Goal: Navigation & Orientation: Find specific page/section

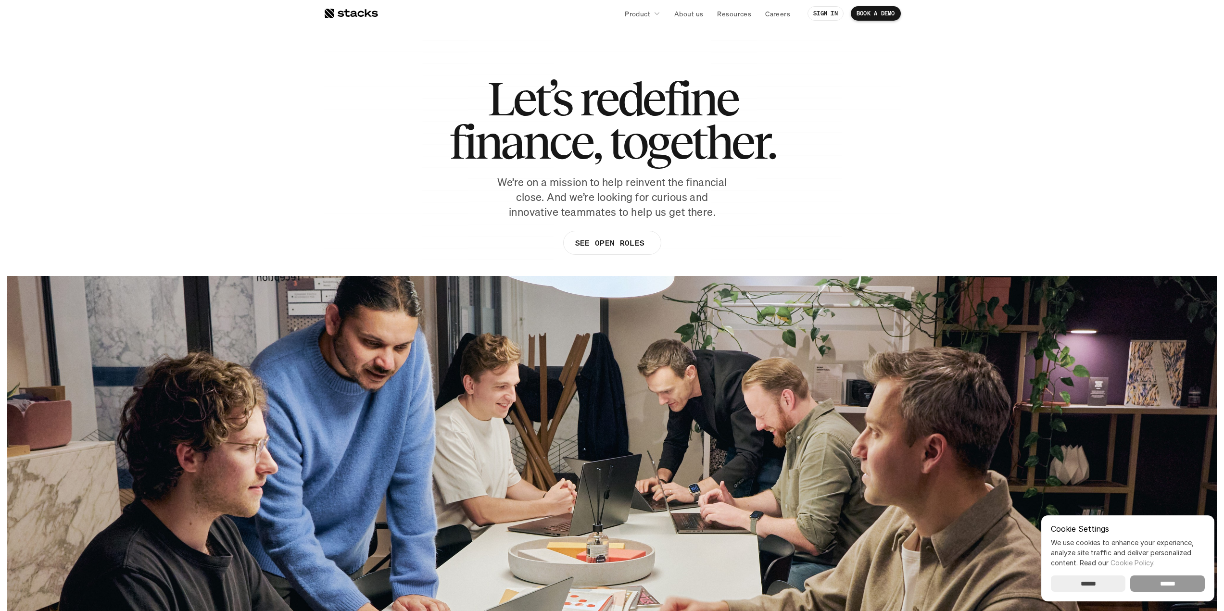
click at [1175, 582] on input "******" at bounding box center [1167, 584] width 75 height 16
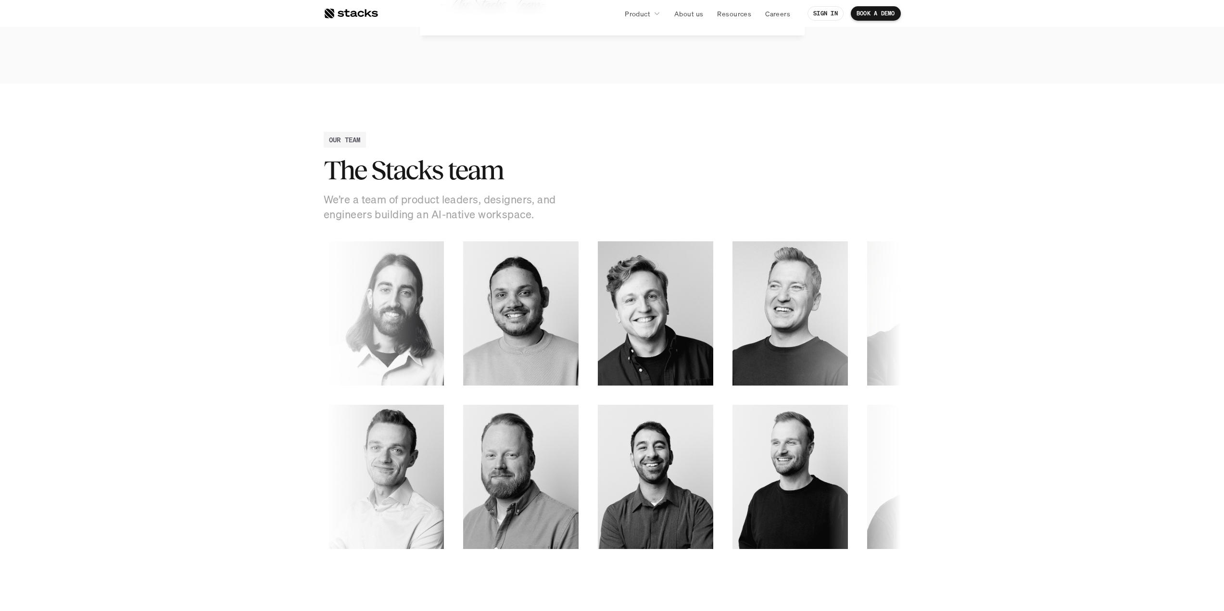
scroll to position [1202, 0]
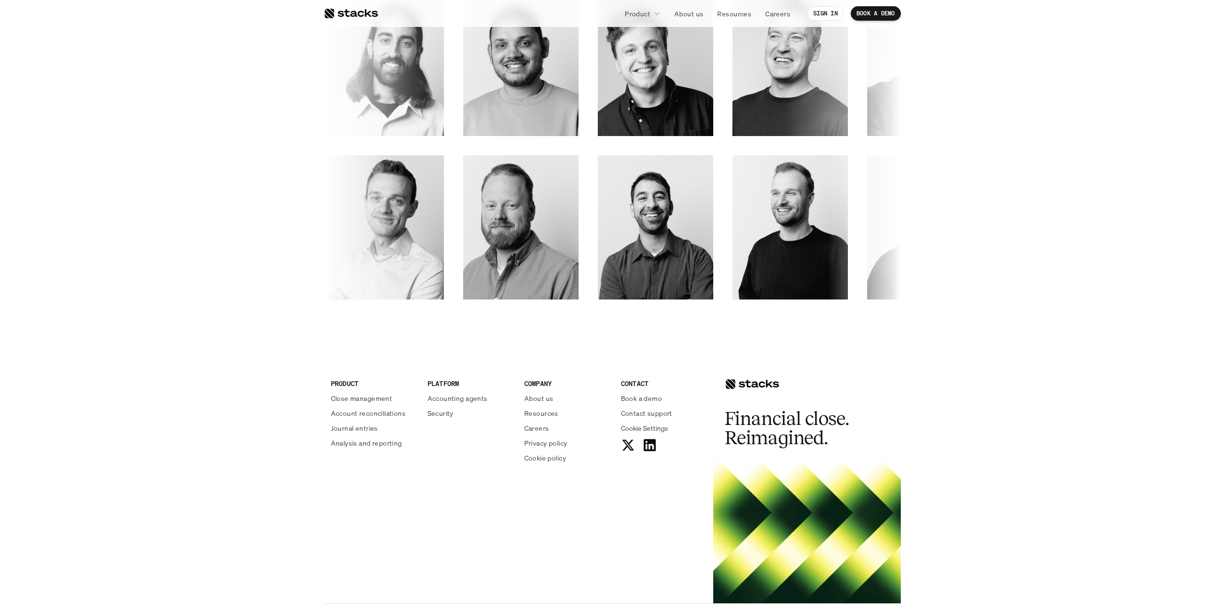
scroll to position [1486, 0]
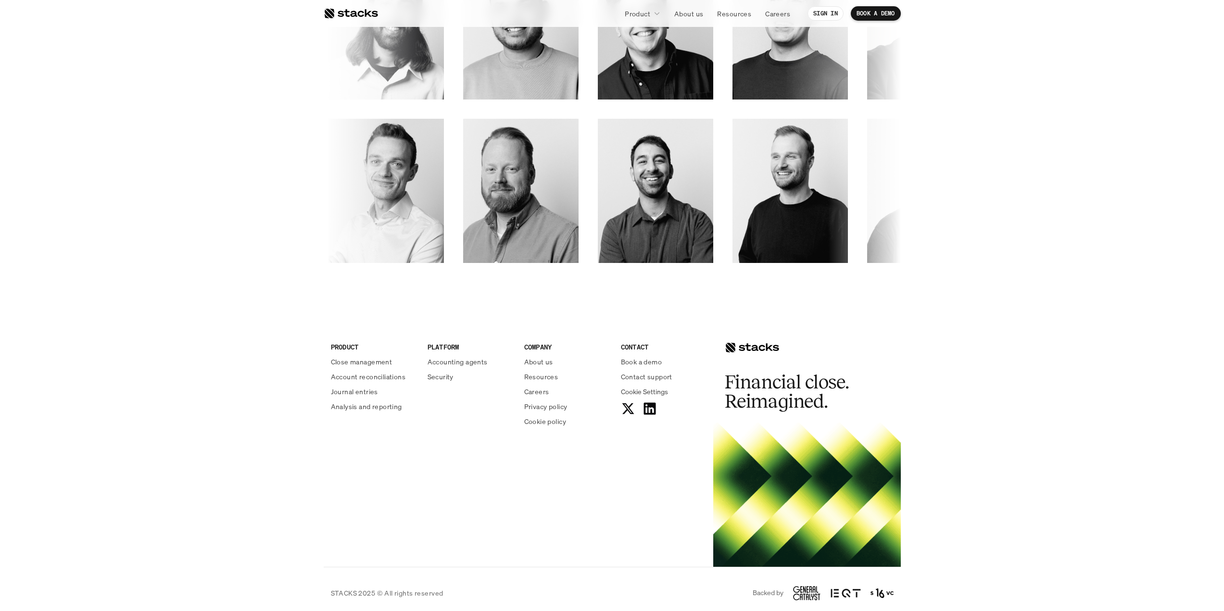
scroll to position [1486, 0]
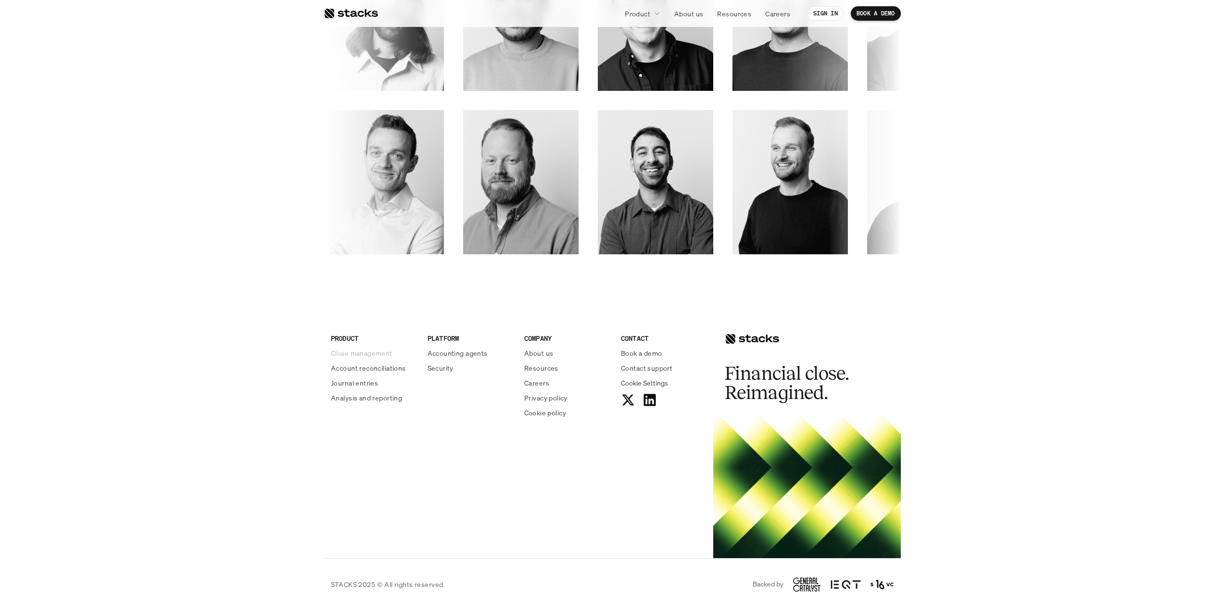
click at [376, 354] on p "Close management" at bounding box center [362, 353] width 62 height 10
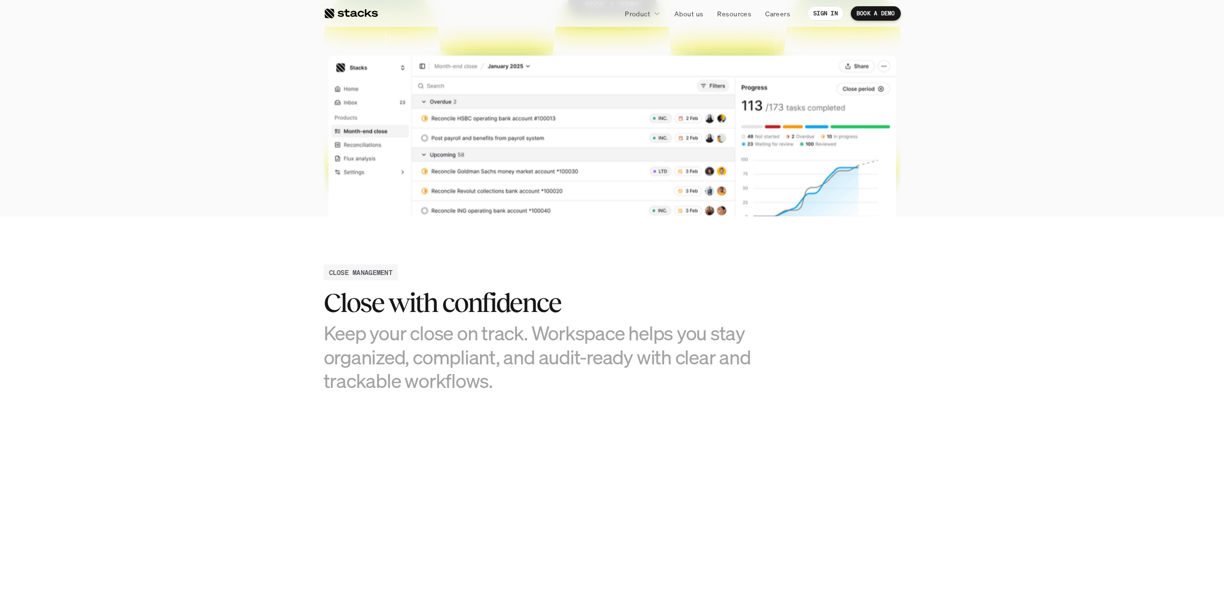
scroll to position [481, 0]
